Goal: Transaction & Acquisition: Purchase product/service

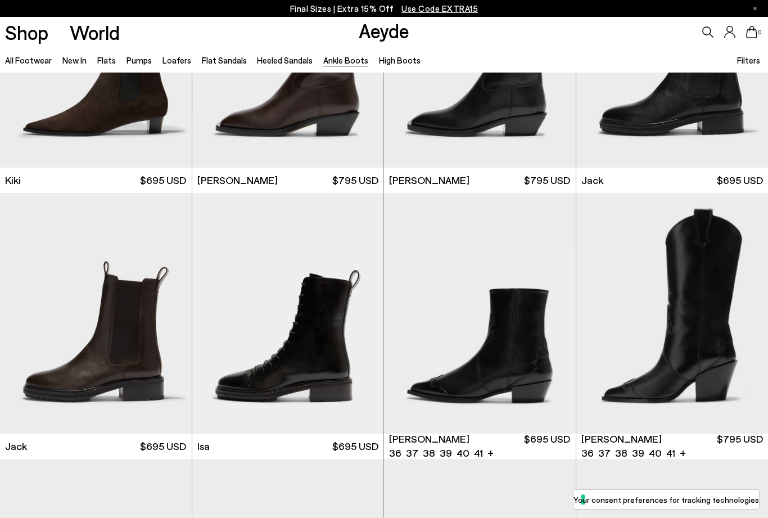
scroll to position [1742, 0]
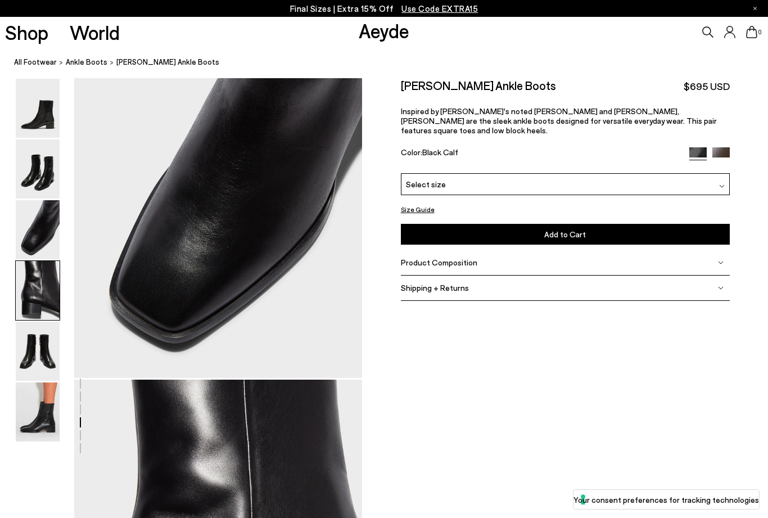
scroll to position [772, 0]
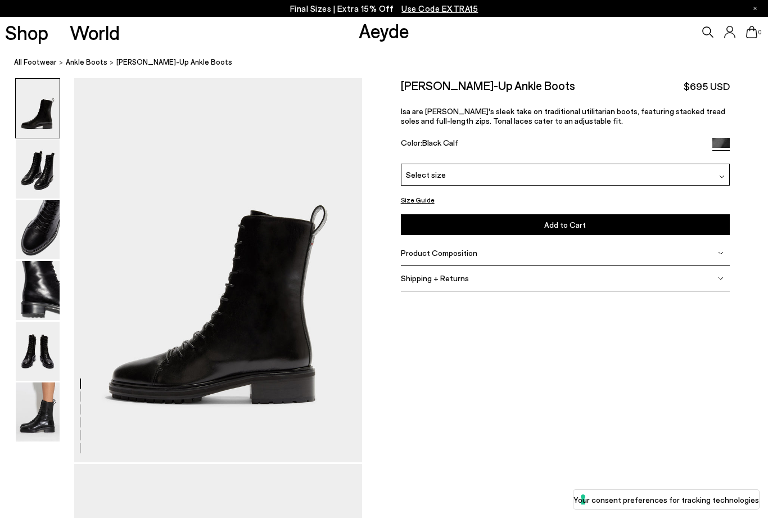
click at [24, 429] on img at bounding box center [38, 411] width 44 height 59
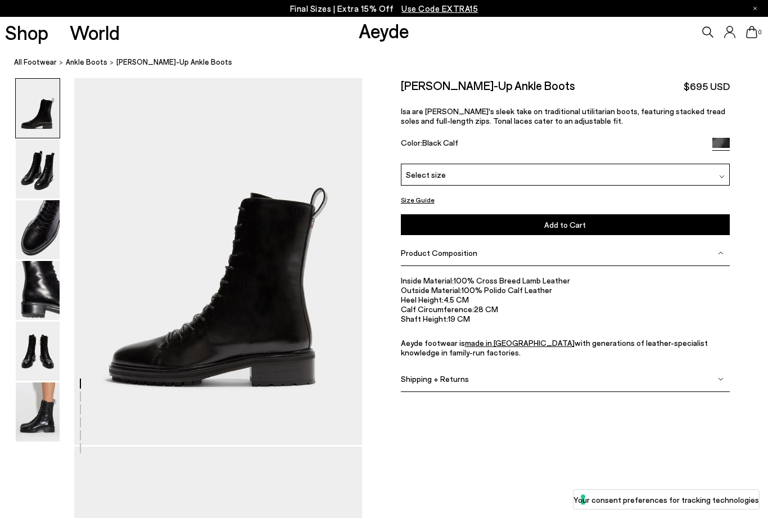
scroll to position [0, 8]
